Goal: Information Seeking & Learning: Learn about a topic

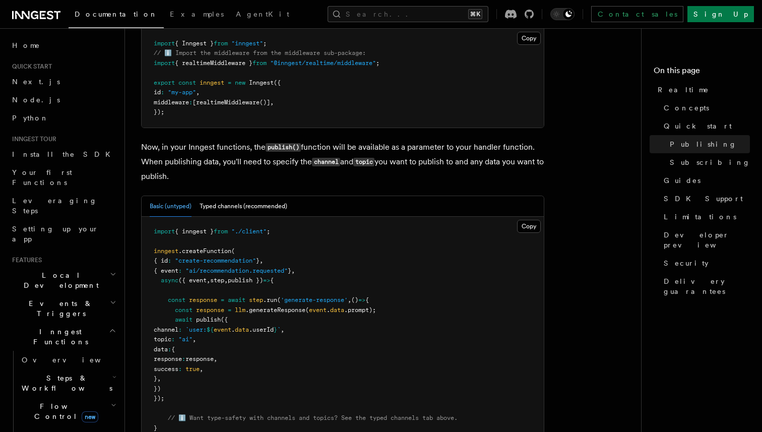
scroll to position [755, 0]
click at [230, 19] on link "AgentKit" at bounding box center [262, 15] width 65 height 24
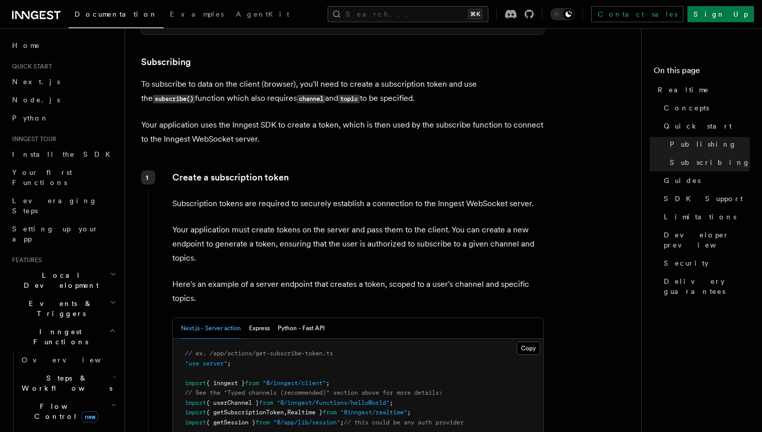
scroll to position [1181, 0]
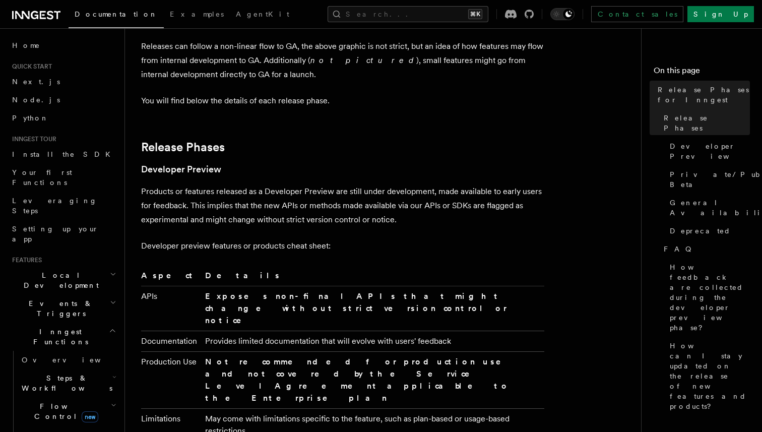
scroll to position [537, 0]
